Goal: Information Seeking & Learning: Learn about a topic

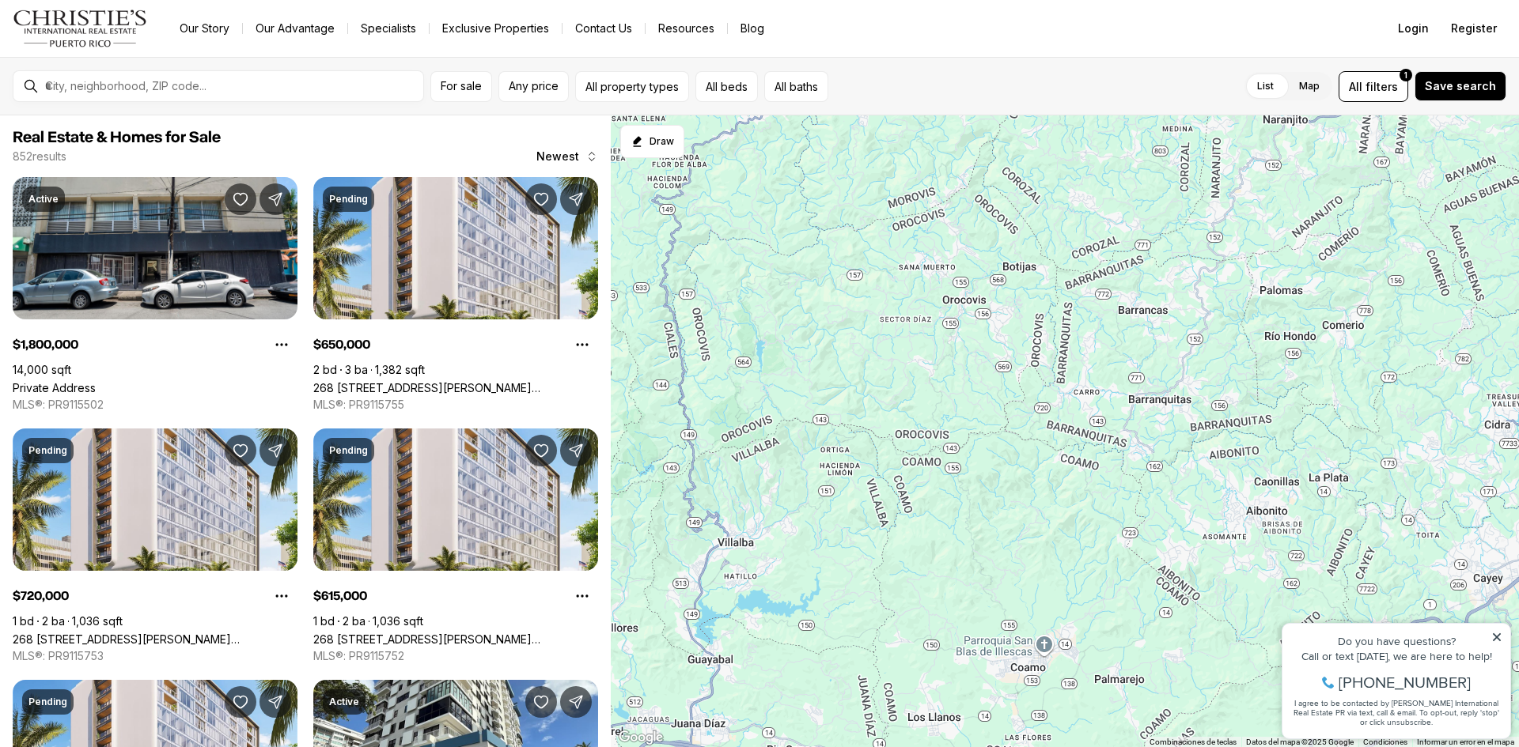
drag, startPoint x: 820, startPoint y: 610, endPoint x: 1492, endPoint y: -69, distance: 954.7
click at [1492, 0] on html "Go to: Homepage Our Story Our Advantage Specialists Exclusive Properties Contac…" at bounding box center [759, 373] width 1519 height 747
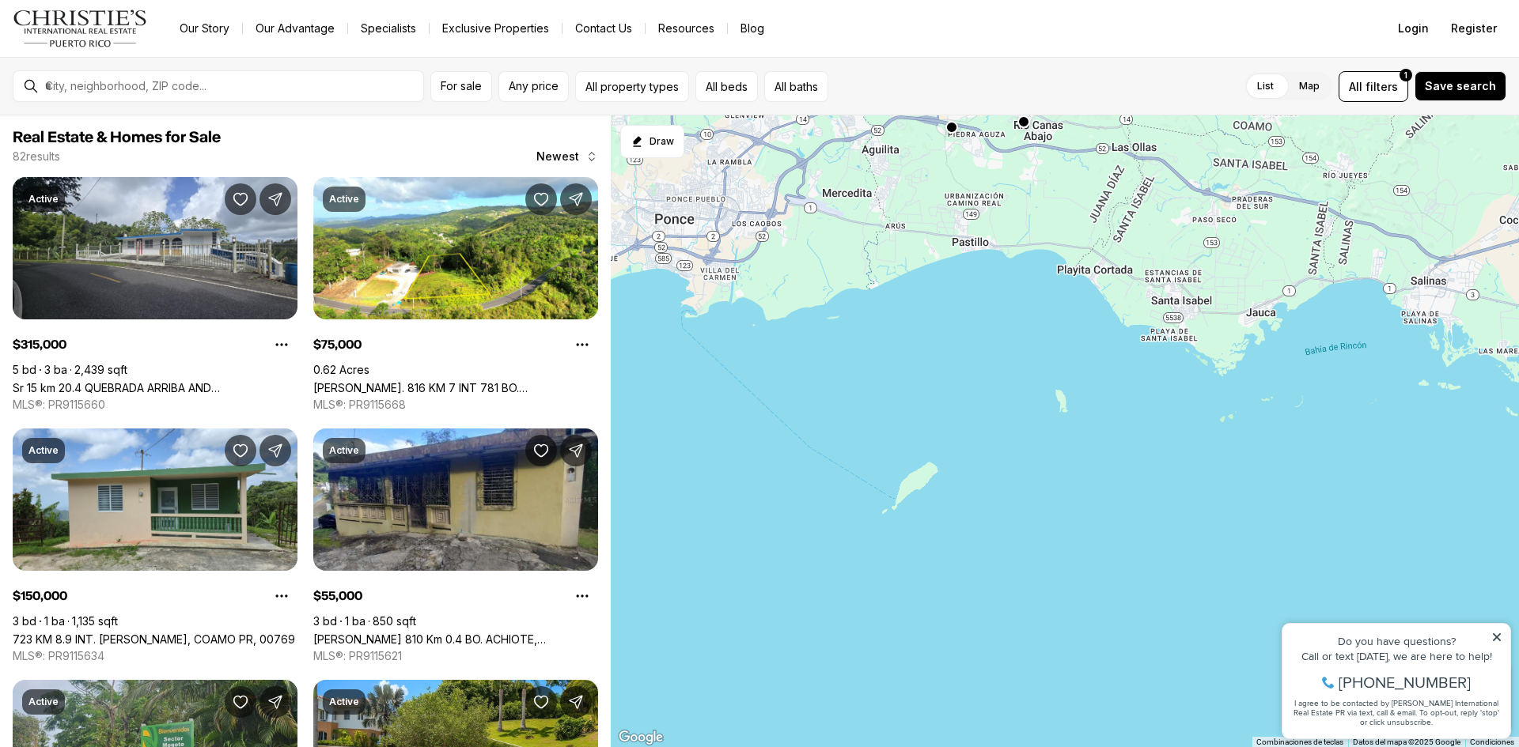
drag, startPoint x: 932, startPoint y: 732, endPoint x: 1178, endPoint y: 104, distance: 674.0
click at [1178, 104] on div "For sale Any price All property types All beds All baths List Map List Map All …" at bounding box center [759, 402] width 1519 height 690
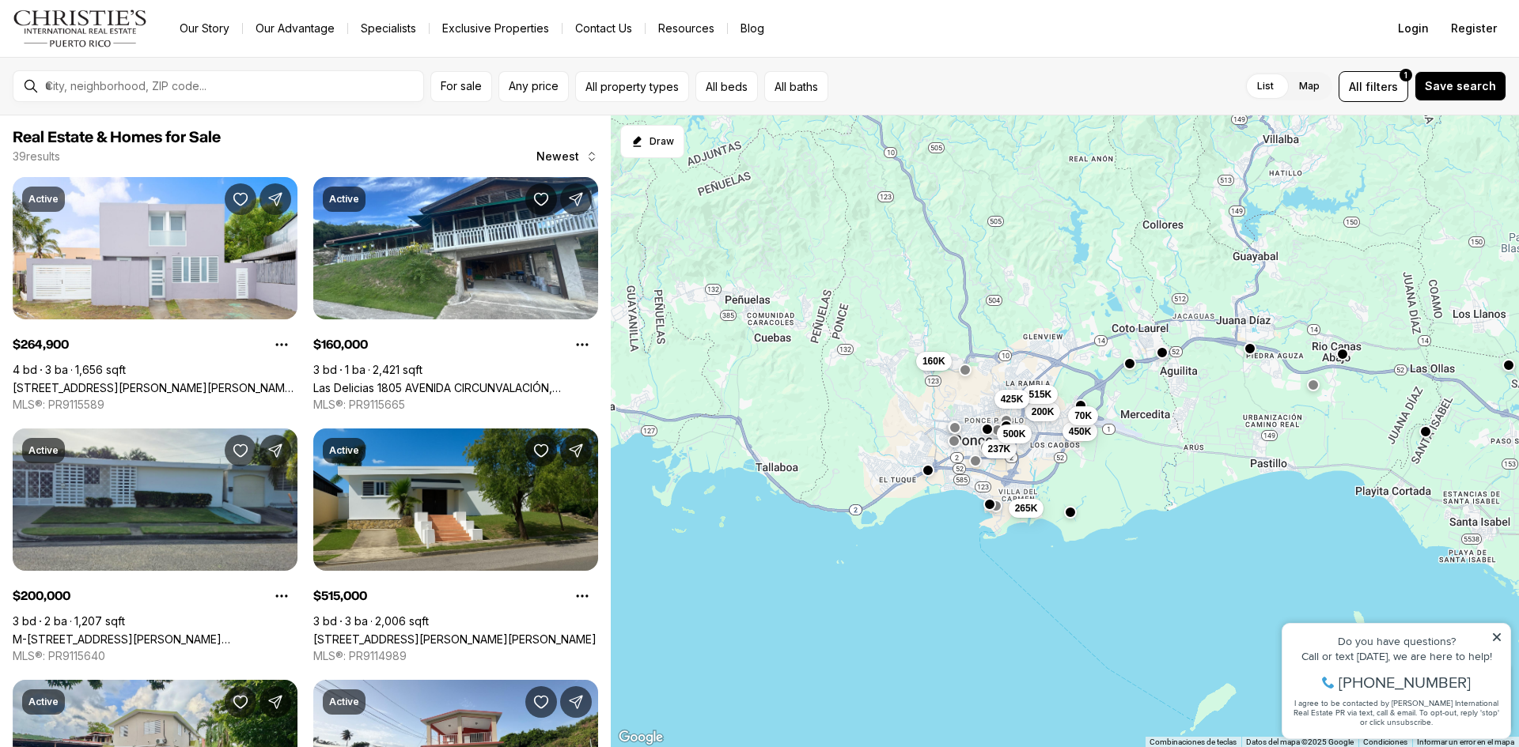
drag, startPoint x: 808, startPoint y: 271, endPoint x: 1109, endPoint y: 494, distance: 374.4
click at [1109, 494] on div "265K 160K 200K 515K 450K 392K 70K 425K 237K 229K 500K 210K" at bounding box center [1065, 431] width 908 height 633
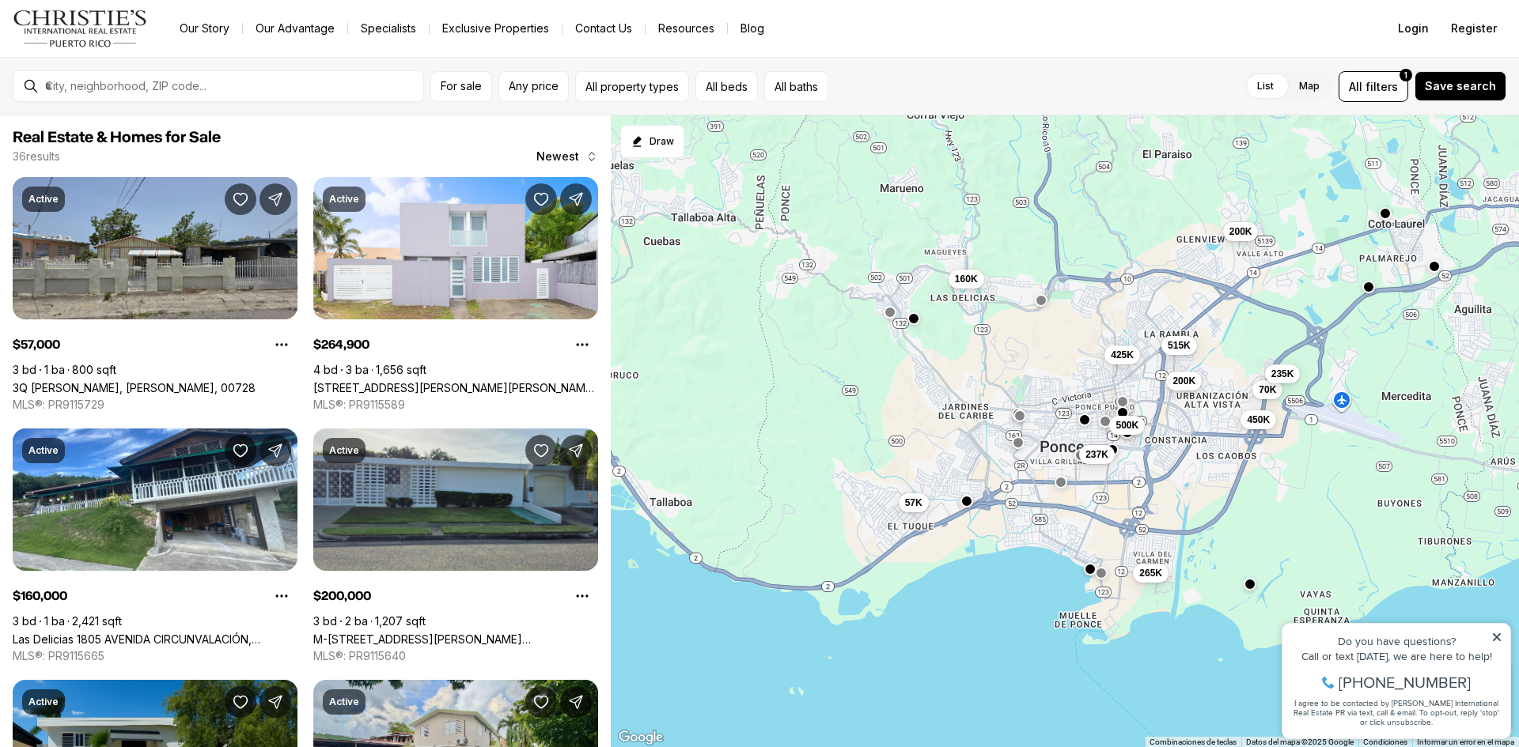
drag, startPoint x: 826, startPoint y: 436, endPoint x: 1050, endPoint y: 492, distance: 230.8
click at [1050, 492] on div "265K 160K 200K 515K 450K 70K 425K 237K 500K 235K 57K 200K" at bounding box center [1065, 431] width 908 height 633
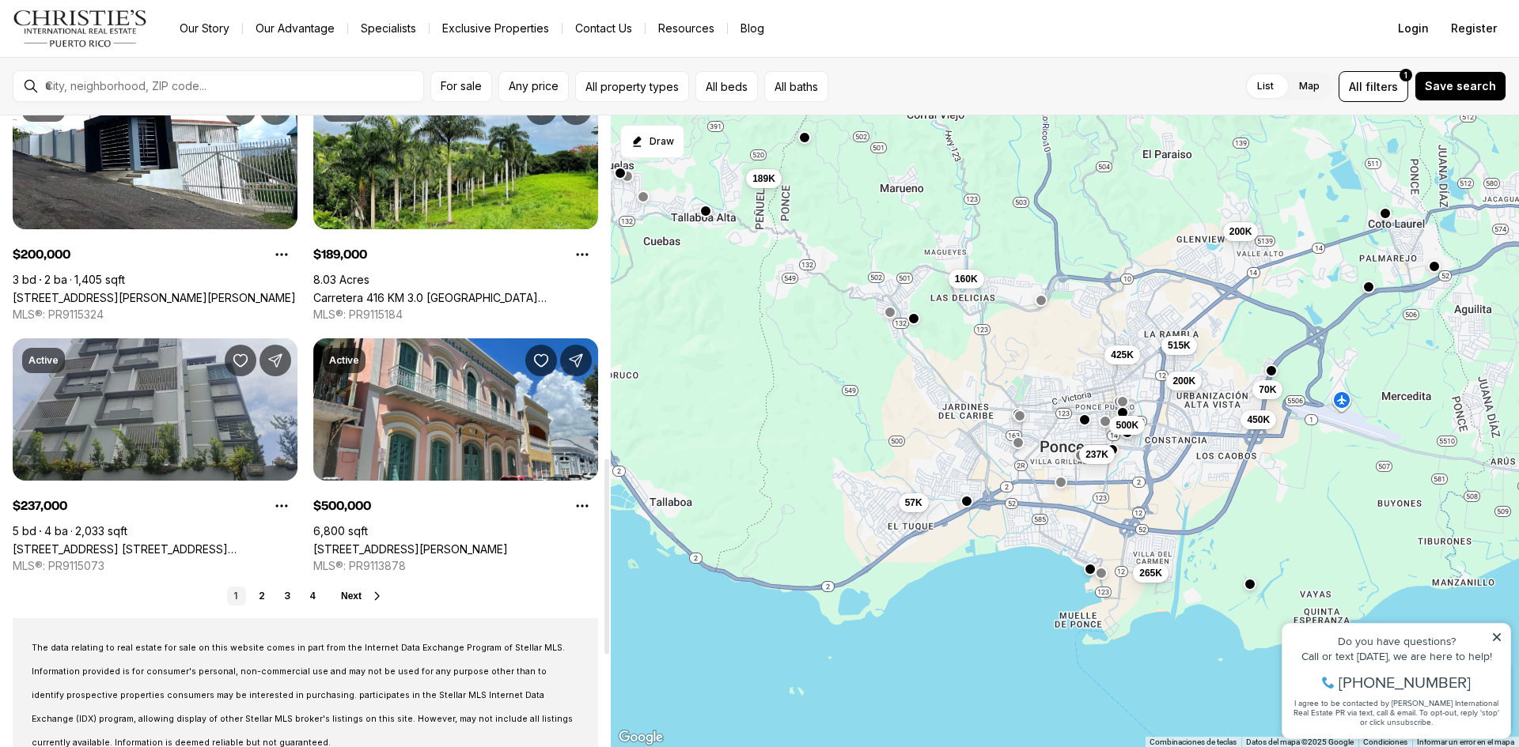
scroll to position [1107, 0]
